Goal: Information Seeking & Learning: Find specific fact

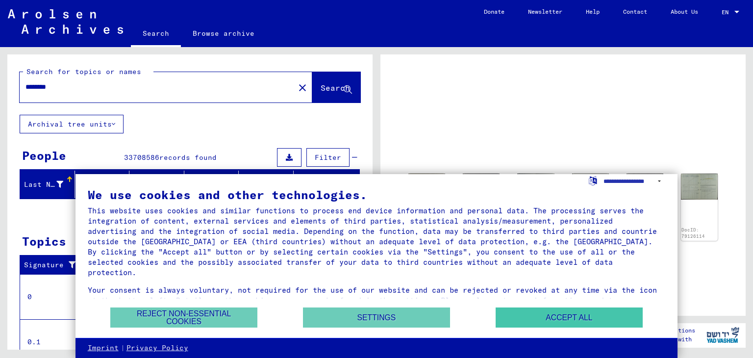
click at [523, 318] on button "Accept all" at bounding box center [568, 317] width 147 height 20
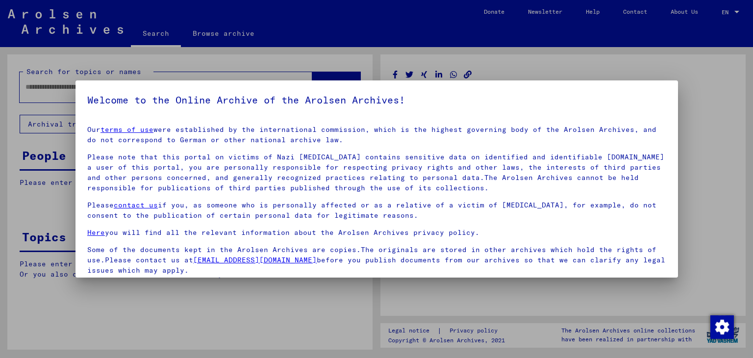
type input "********"
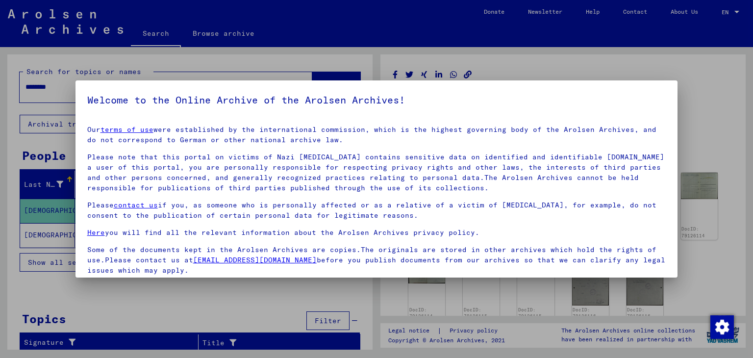
click at [752, 150] on div at bounding box center [376, 179] width 753 height 358
click at [727, 156] on div at bounding box center [376, 179] width 753 height 358
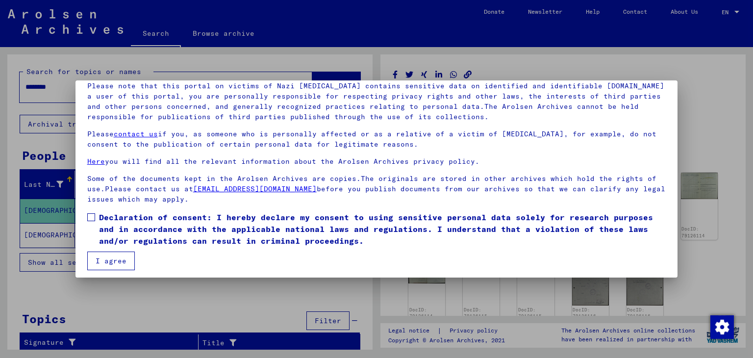
scroll to position [75, 0]
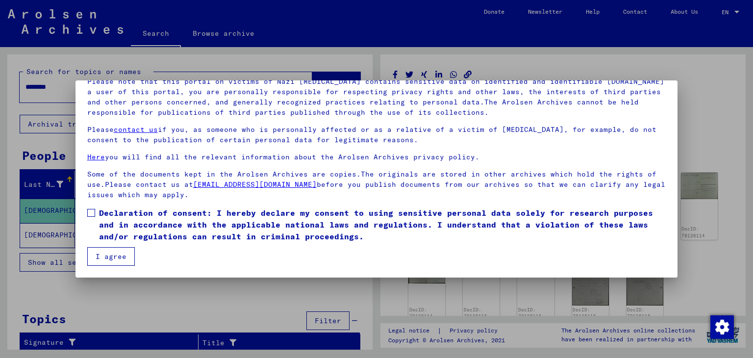
click at [96, 211] on label "Declaration of consent: I hereby declare my consent to using sensitive personal…" at bounding box center [376, 224] width 579 height 35
click at [103, 262] on button "I agree" at bounding box center [111, 256] width 48 height 19
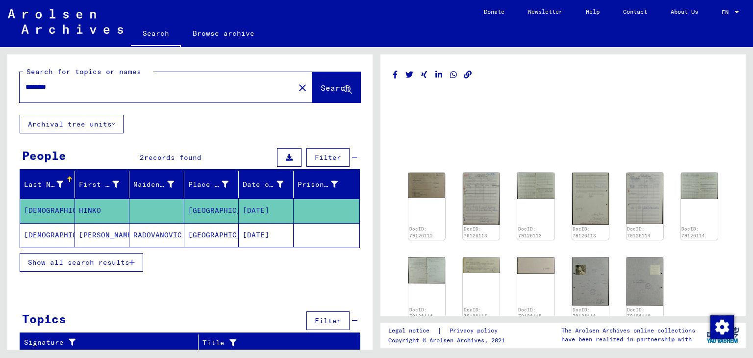
scroll to position [0, 0]
click at [484, 194] on img at bounding box center [481, 198] width 39 height 55
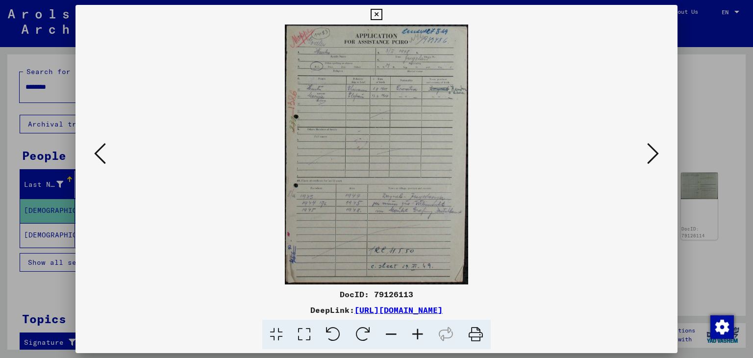
click at [9, 141] on div at bounding box center [376, 179] width 753 height 358
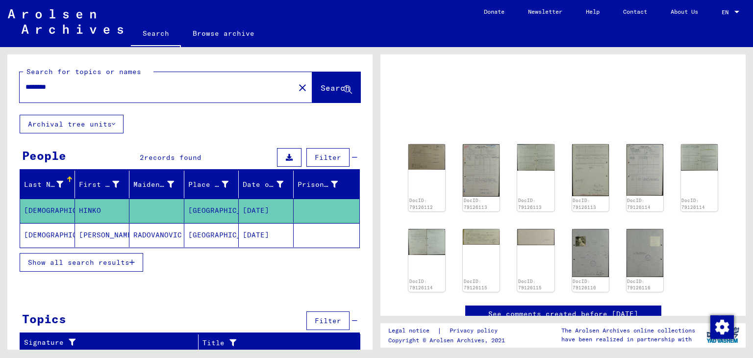
scroll to position [44, 0]
